Goal: Transaction & Acquisition: Purchase product/service

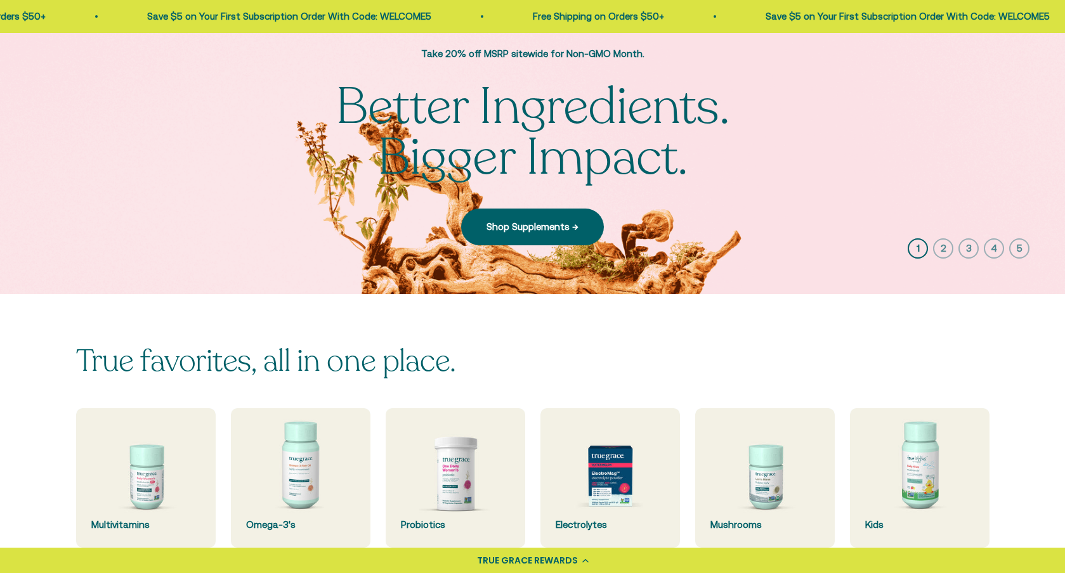
scroll to position [192, 0]
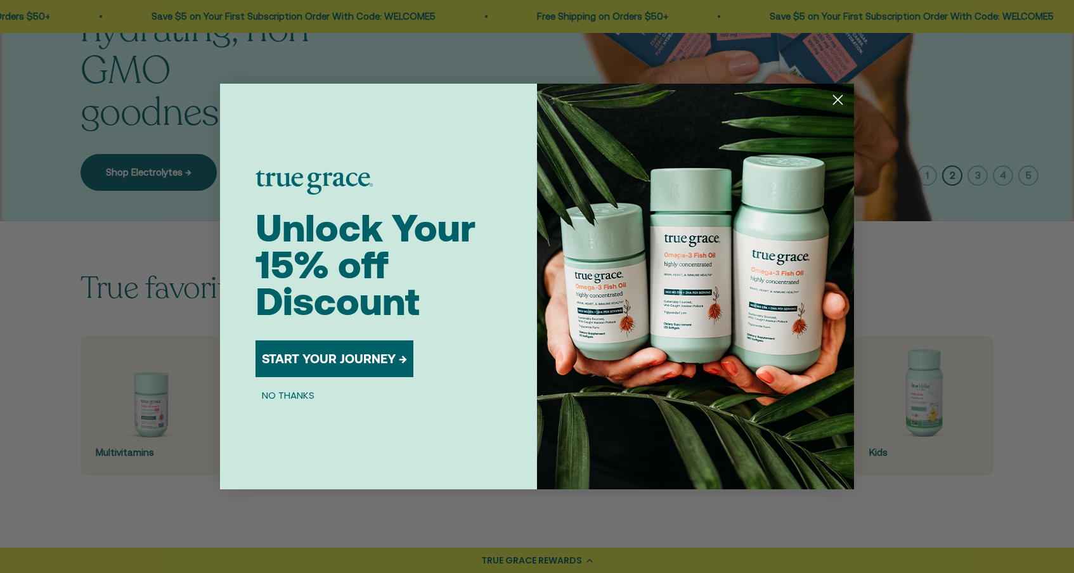
click at [843, 96] on circle "Close dialog" at bounding box center [838, 99] width 21 height 21
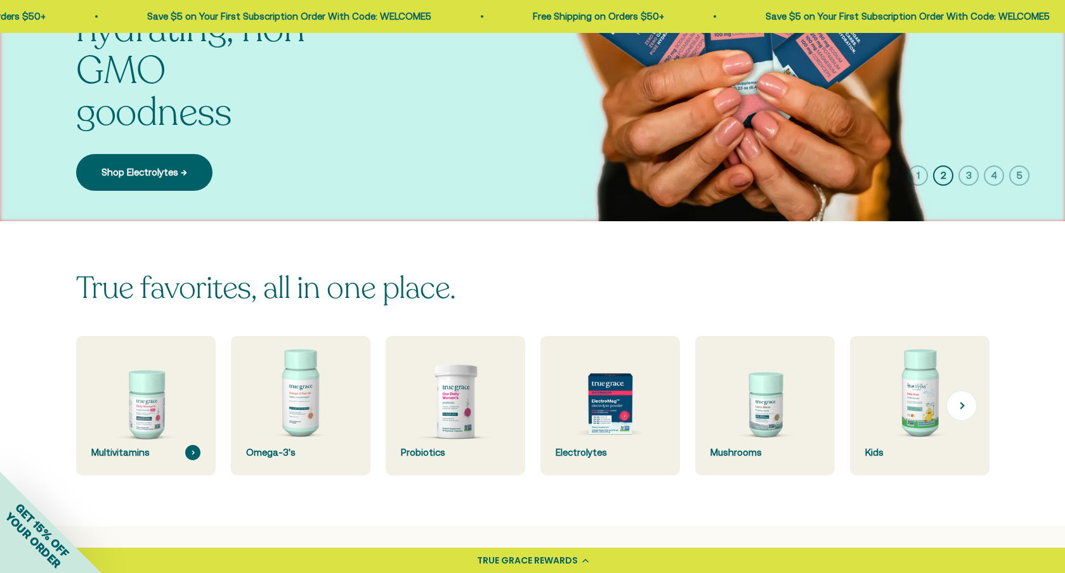
click at [153, 393] on img at bounding box center [146, 406] width 148 height 148
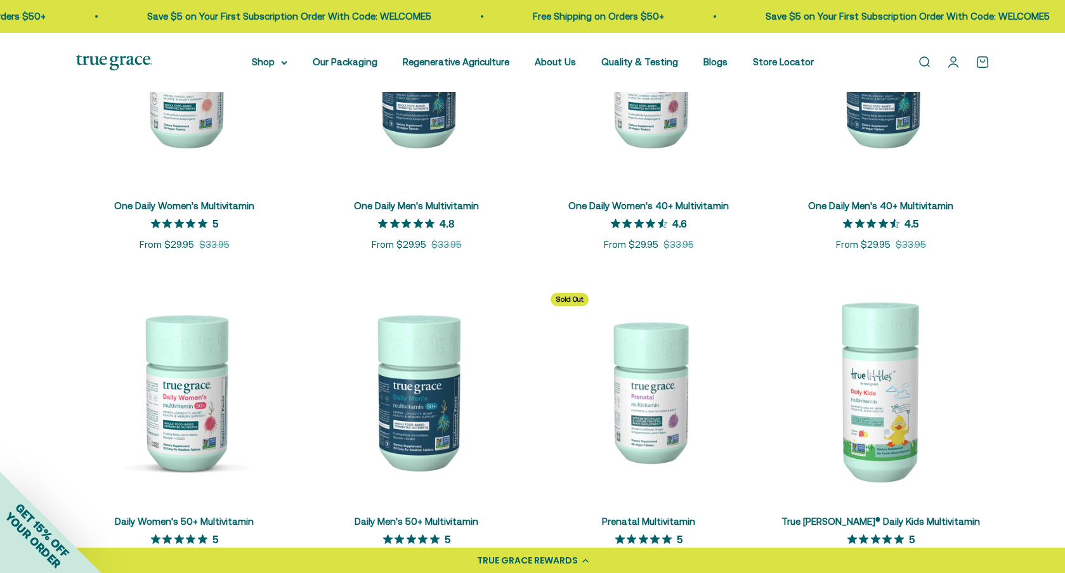
scroll to position [426, 0]
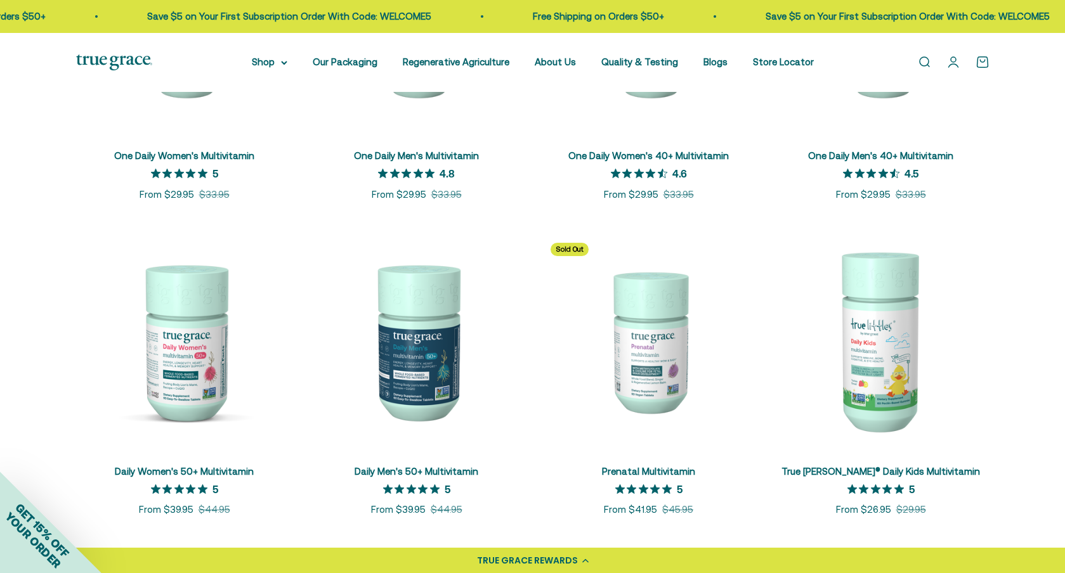
click at [419, 384] on img at bounding box center [416, 341] width 217 height 217
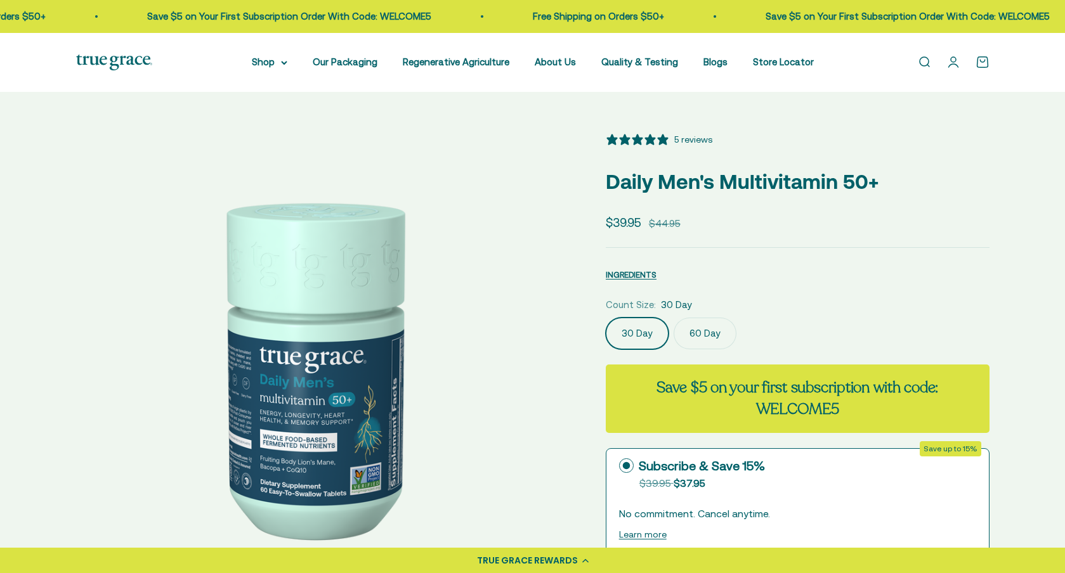
select select "3"
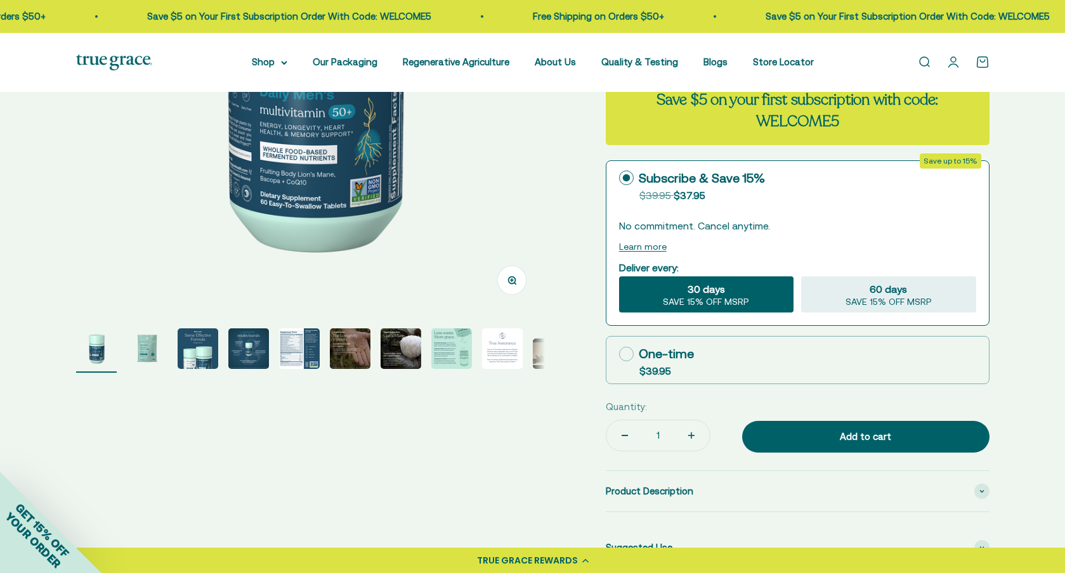
scroll to position [290, 0]
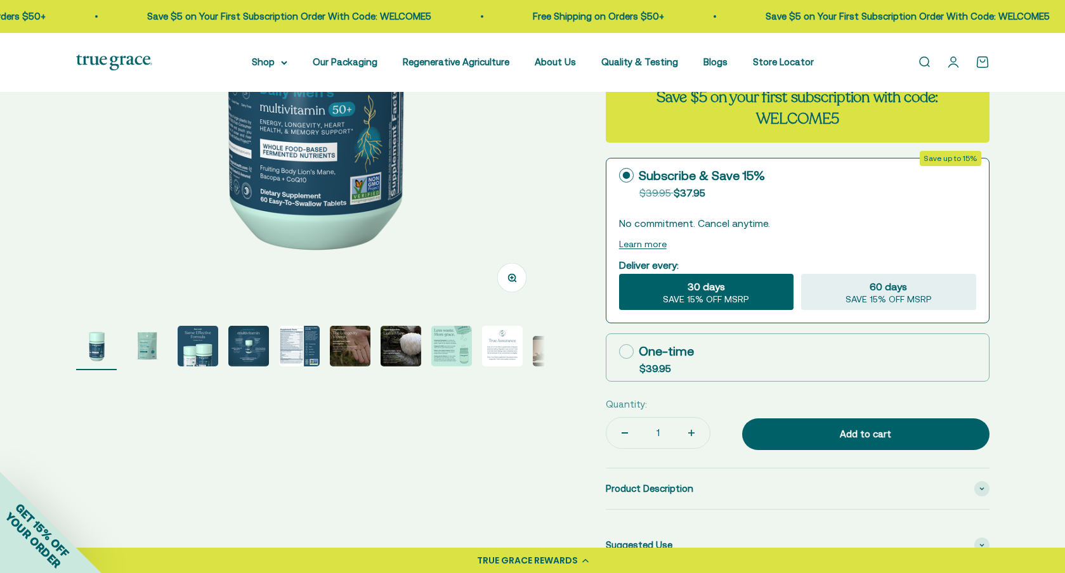
click at [292, 344] on img "Go to item 5" at bounding box center [299, 346] width 41 height 41
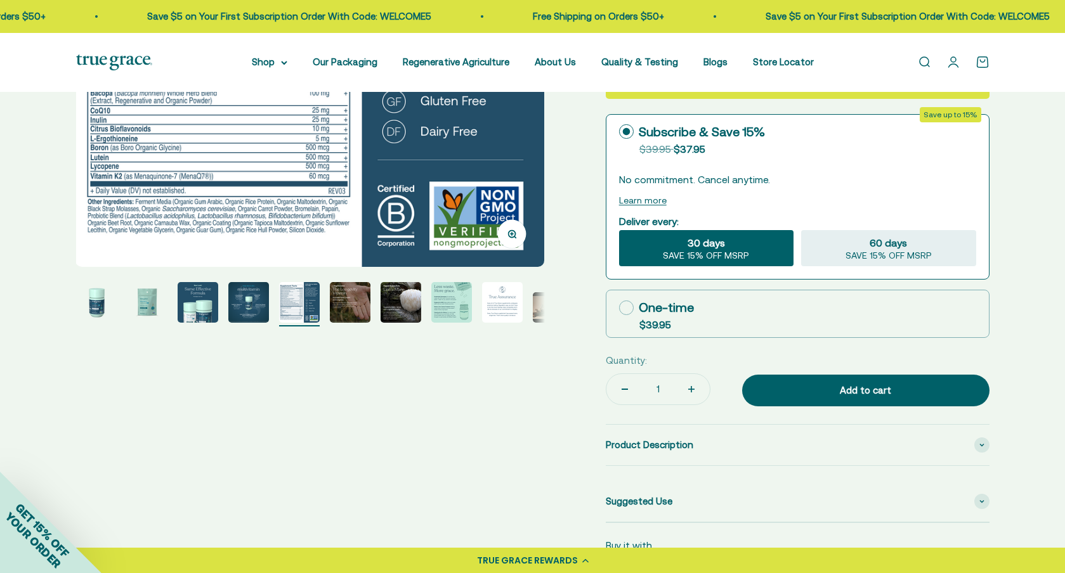
scroll to position [228, 0]
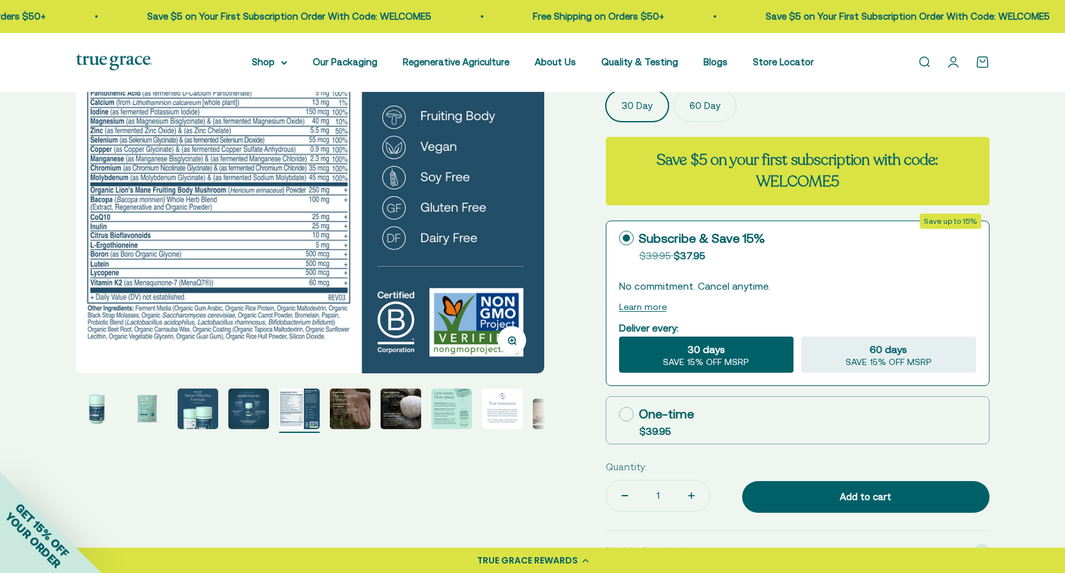
click at [354, 408] on img "Go to item 6" at bounding box center [350, 409] width 41 height 41
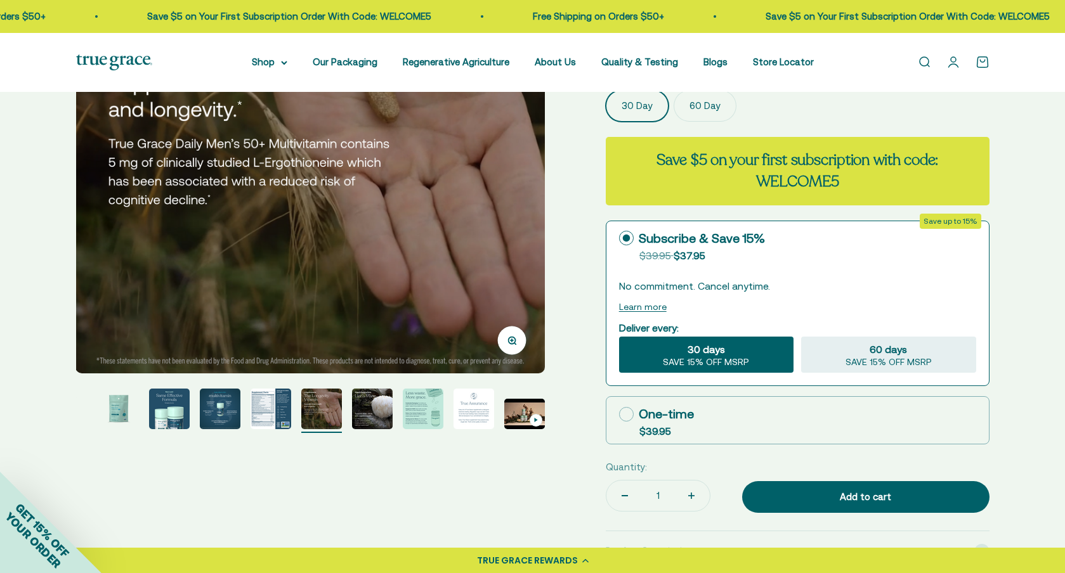
scroll to position [13, 0]
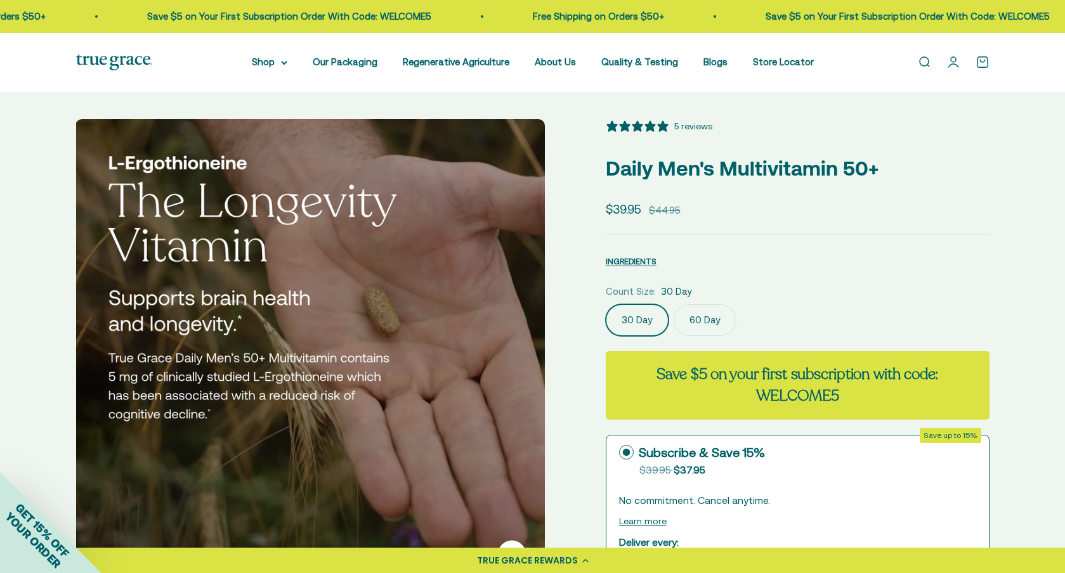
click at [705, 322] on label "60 Day" at bounding box center [704, 320] width 63 height 32
click at [606, 304] on input "60 Day" at bounding box center [605, 304] width 1 height 1
